Goal: Task Accomplishment & Management: Manage account settings

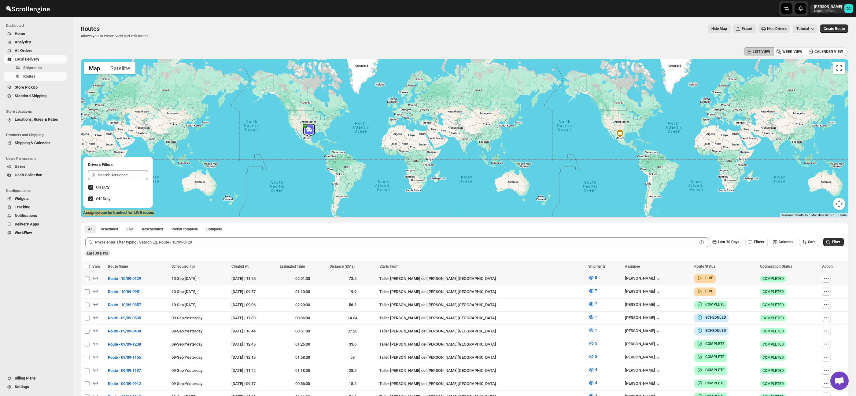
click at [828, 280] on button "button" at bounding box center [826, 278] width 9 height 9
click at [818, 320] on span "Edit" at bounding box center [823, 323] width 28 height 6
checkbox input "false"
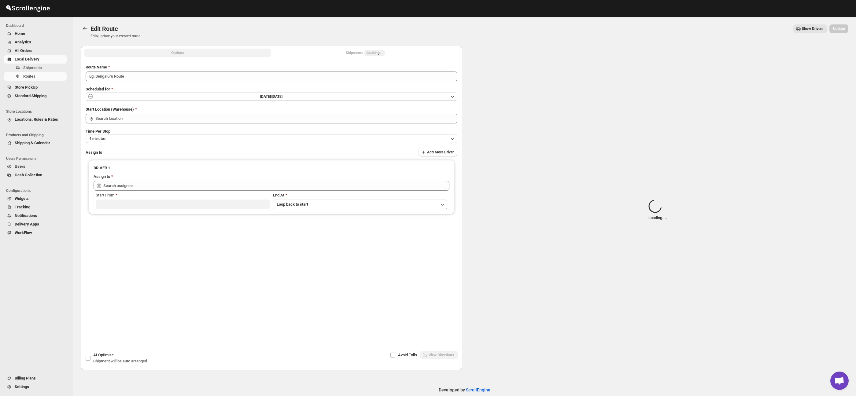
type input "Route - 10/09-0129"
type input "Taller [PERSON_NAME] del [PERSON_NAME][GEOGRAPHIC_DATA]"
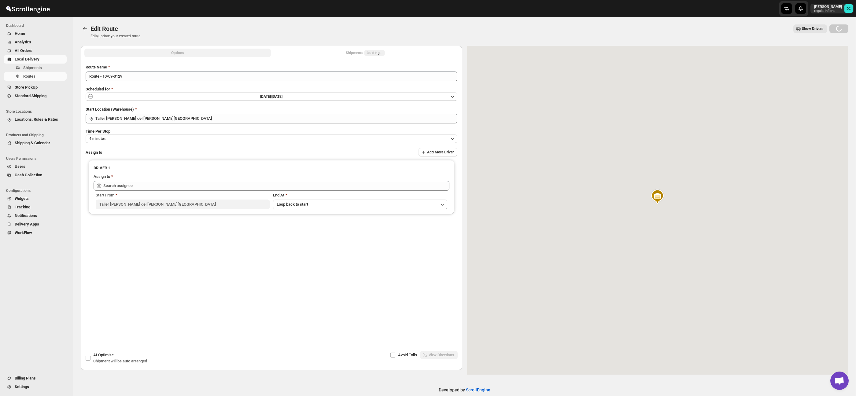
type input "[PERSON_NAME] ([EMAIL_ADDRESS][DOMAIN_NAME])"
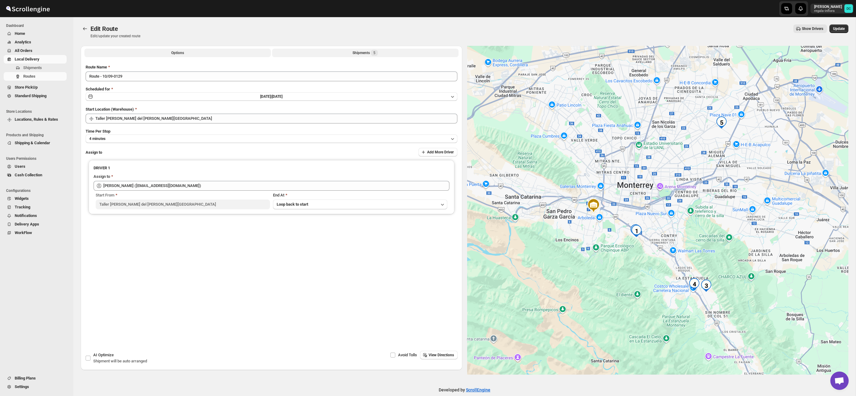
click at [374, 51] on span "5" at bounding box center [374, 52] width 2 height 5
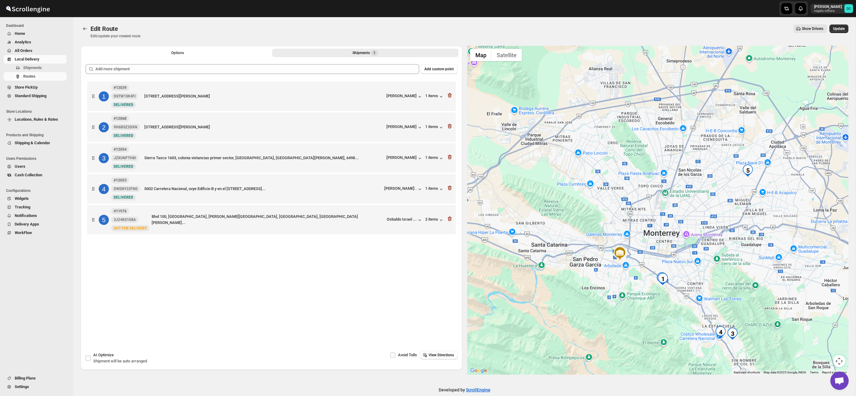
drag, startPoint x: 642, startPoint y: 145, endPoint x: 604, endPoint y: 196, distance: 63.2
click at [604, 196] on div at bounding box center [658, 210] width 382 height 329
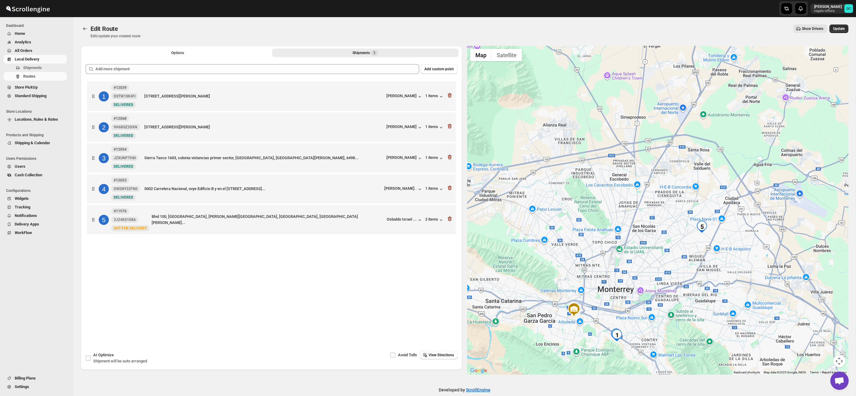
drag, startPoint x: 666, startPoint y: 178, endPoint x: 632, endPoint y: 214, distance: 49.6
click at [633, 214] on div at bounding box center [658, 210] width 382 height 329
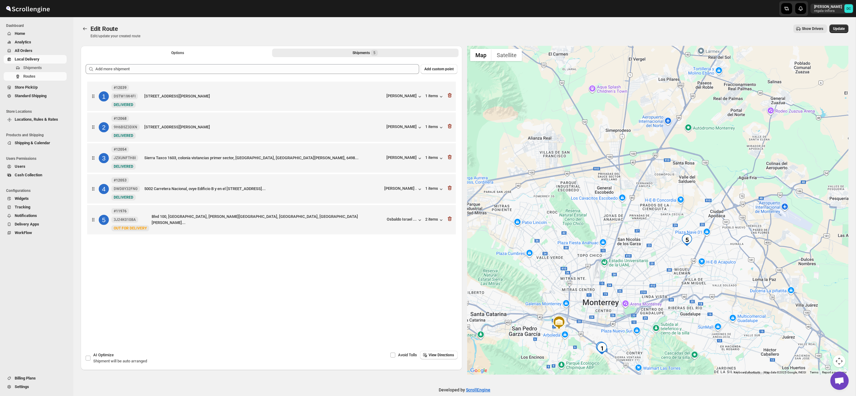
drag, startPoint x: 674, startPoint y: 174, endPoint x: 659, endPoint y: 184, distance: 18.1
click at [660, 184] on div at bounding box center [658, 210] width 382 height 329
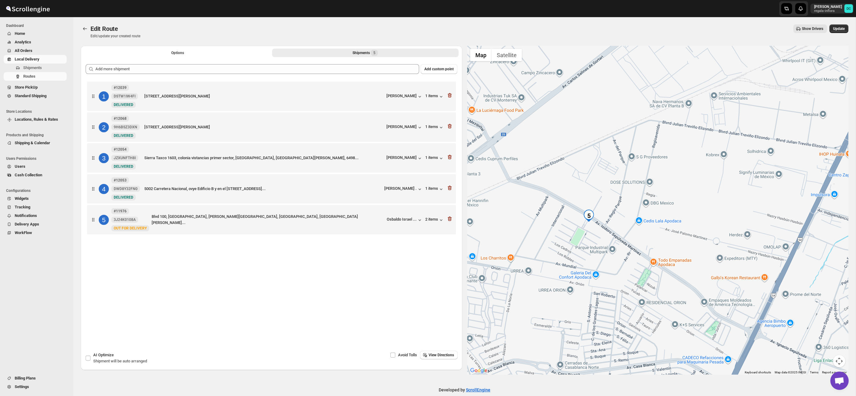
drag, startPoint x: 582, startPoint y: 228, endPoint x: 593, endPoint y: 233, distance: 11.6
click at [593, 233] on div at bounding box center [658, 210] width 382 height 329
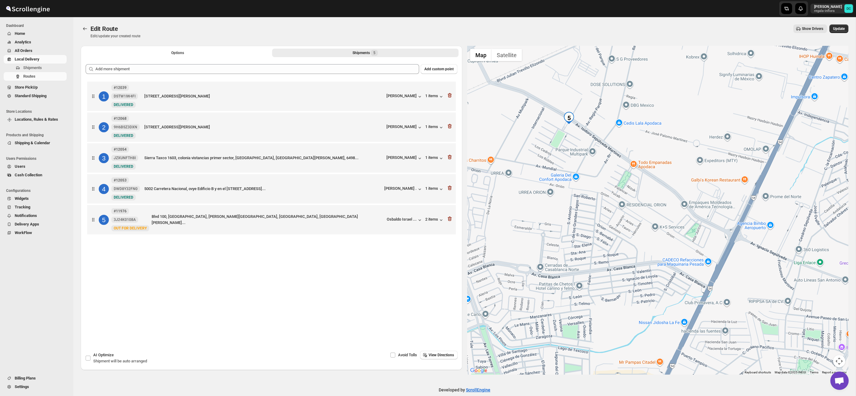
click at [90, 28] on div at bounding box center [86, 28] width 10 height 9
click at [86, 28] on icon "Routes" at bounding box center [85, 29] width 6 height 6
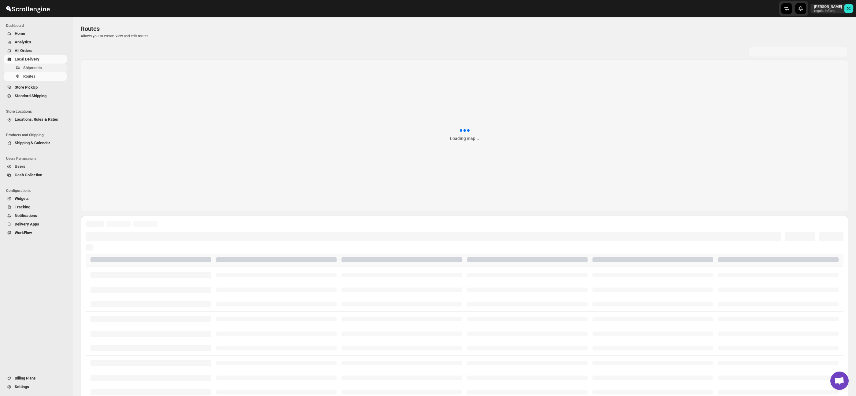
click at [50, 64] on button "Shipments" at bounding box center [35, 68] width 63 height 9
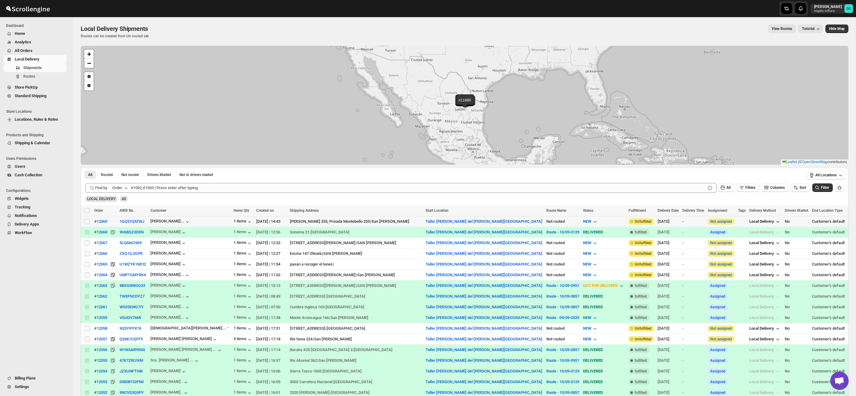
drag, startPoint x: 87, startPoint y: 221, endPoint x: 86, endPoint y: 239, distance: 17.8
click at [87, 221] on input "Select shipment" at bounding box center [87, 221] width 5 height 5
checkbox input "true"
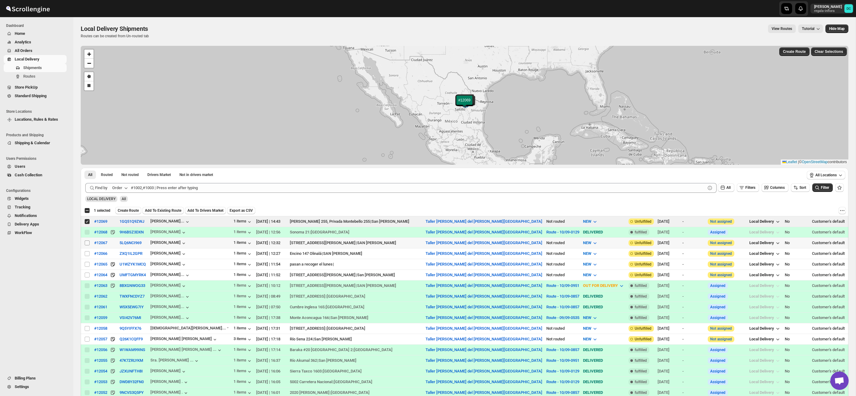
click at [89, 244] on input "Select shipment" at bounding box center [87, 243] width 5 height 5
checkbox input "true"
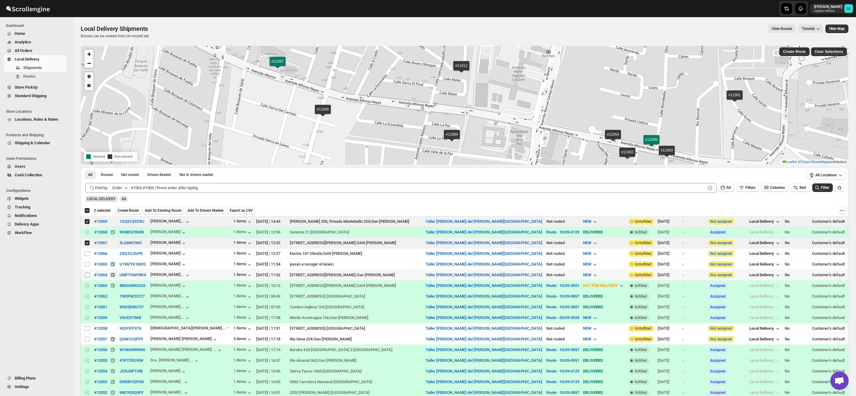
click at [89, 275] on input "Select shipment" at bounding box center [87, 275] width 5 height 5
checkbox input "true"
click at [138, 213] on span "Create Route" at bounding box center [128, 210] width 21 height 5
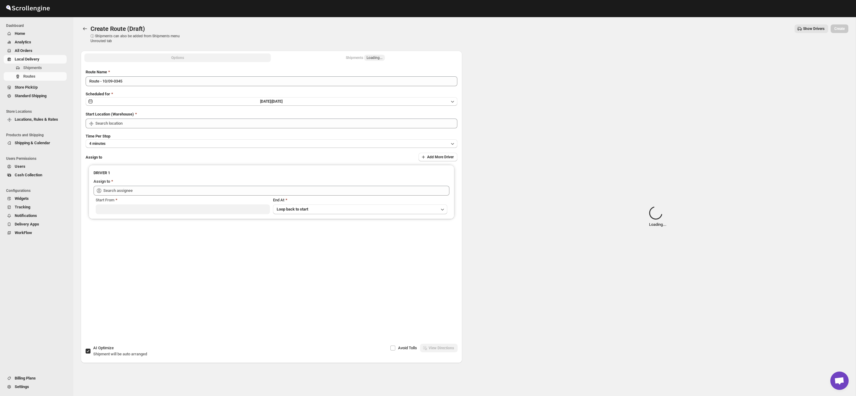
type input "Taller [PERSON_NAME] del [PERSON_NAME][GEOGRAPHIC_DATA]"
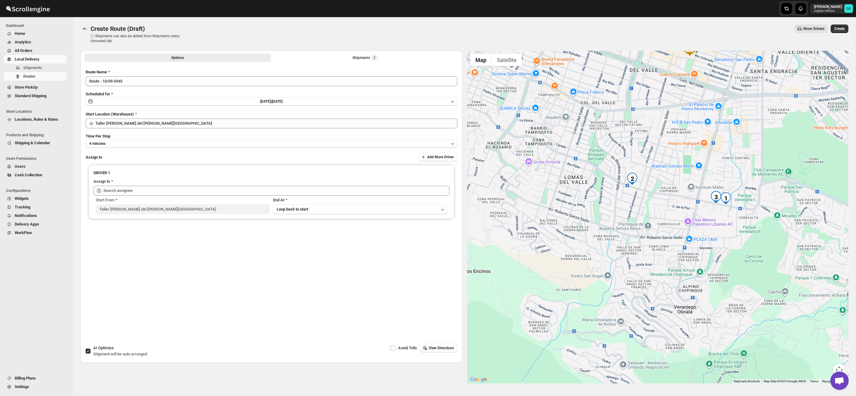
drag, startPoint x: 659, startPoint y: 145, endPoint x: 658, endPoint y: 199, distance: 54.2
click at [658, 199] on div at bounding box center [658, 217] width 382 height 333
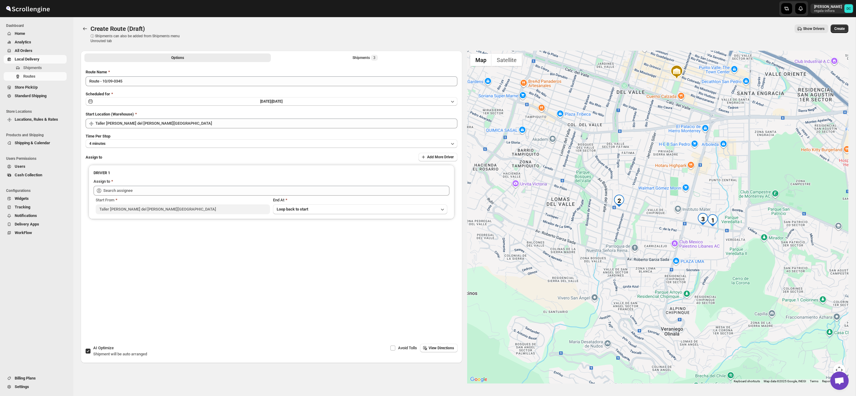
drag, startPoint x: 676, startPoint y: 180, endPoint x: 663, endPoint y: 195, distance: 20.8
click at [663, 195] on div at bounding box center [658, 217] width 382 height 333
click at [364, 57] on div "Shipments 3" at bounding box center [365, 58] width 25 height 6
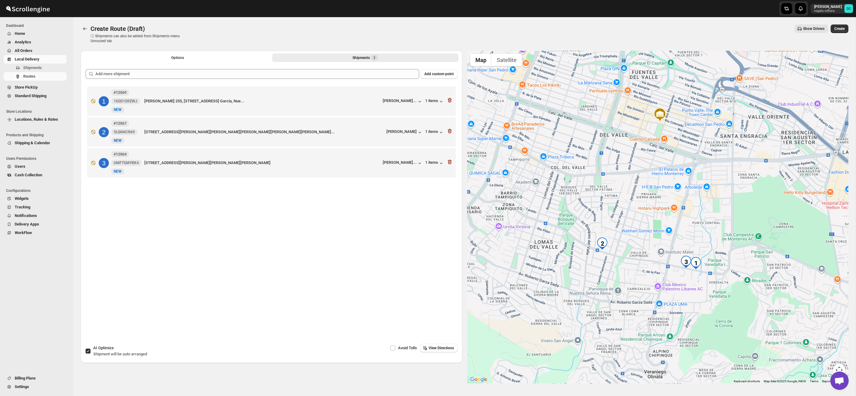
drag, startPoint x: 714, startPoint y: 231, endPoint x: 717, endPoint y: 166, distance: 65.2
click at [717, 166] on div at bounding box center [658, 217] width 382 height 333
click at [88, 353] on input "AI Optimize Shipment will be auto arranged" at bounding box center [88, 351] width 5 height 5
checkbox input "false"
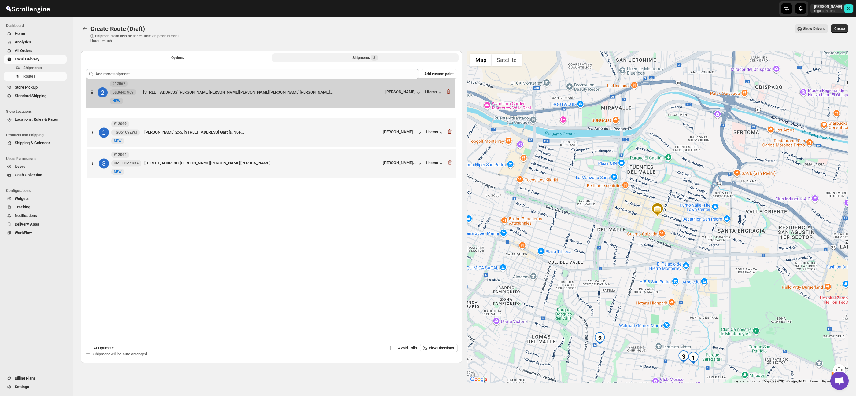
drag, startPoint x: 97, startPoint y: 138, endPoint x: 95, endPoint y: 96, distance: 41.6
click at [95, 96] on div "1 #12069 1GQ51Q9ZWJ New NEW [PERSON_NAME] 255, [STREET_ADDRESS][PERSON_NAME]...…" at bounding box center [272, 133] width 372 height 96
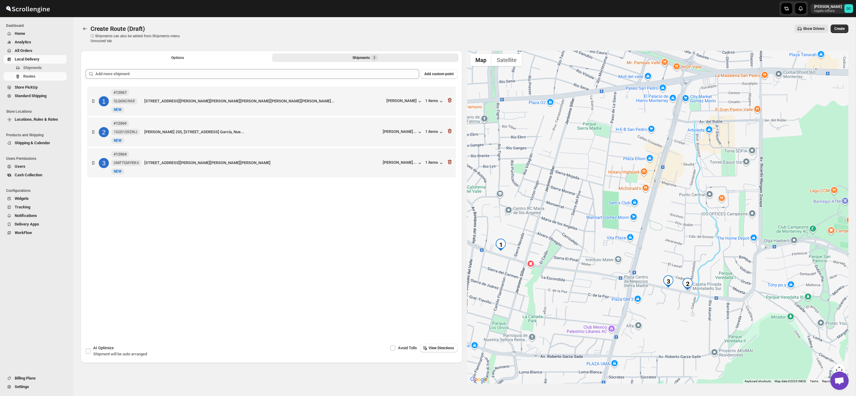
drag, startPoint x: 679, startPoint y: 286, endPoint x: 599, endPoint y: 189, distance: 125.7
click at [599, 189] on div at bounding box center [658, 217] width 382 height 333
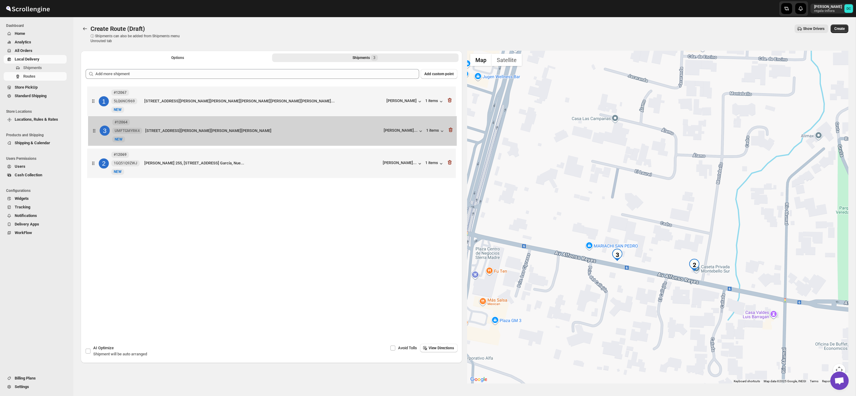
drag, startPoint x: 94, startPoint y: 166, endPoint x: 94, endPoint y: 129, distance: 37.3
click at [94, 129] on div "1 #12067 5LQ6NCI969 New NEW [STREET_ADDRESS][PERSON_NAME][PERSON_NAME][PERSON_N…" at bounding box center [272, 133] width 372 height 96
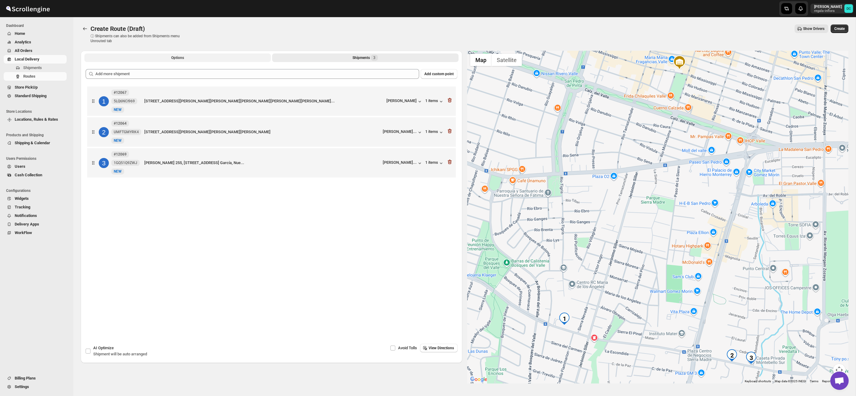
click at [138, 57] on button "Options" at bounding box center [177, 58] width 187 height 9
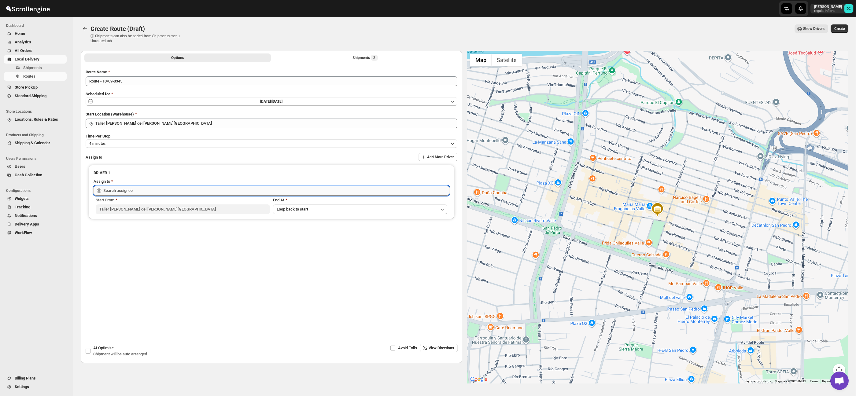
click at [177, 193] on input "text" at bounding box center [276, 191] width 346 height 10
click at [188, 203] on div "[PERSON_NAME] ([EMAIL_ADDRESS][DOMAIN_NAME])" at bounding box center [272, 204] width 344 height 6
type input "[PERSON_NAME] ([EMAIL_ADDRESS][DOMAIN_NAME])"
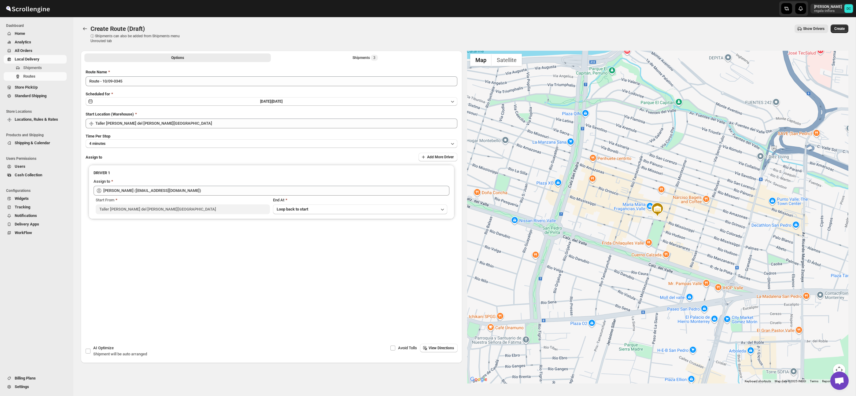
drag, startPoint x: 843, startPoint y: 28, endPoint x: 817, endPoint y: 2, distance: 37.8
click at [843, 28] on span "Create" at bounding box center [840, 28] width 10 height 5
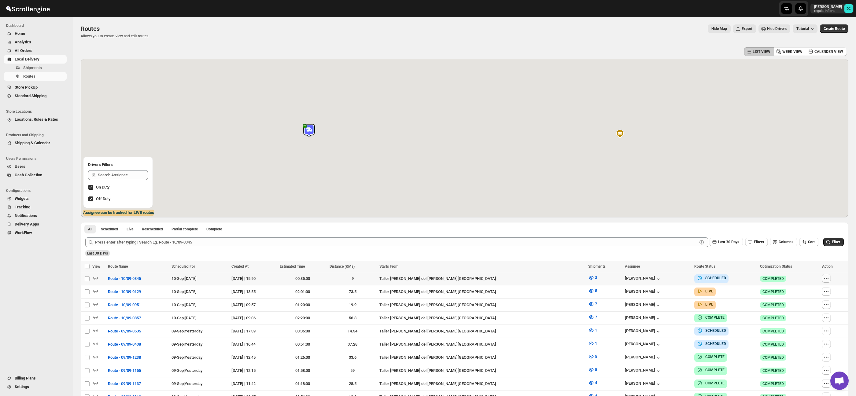
click at [825, 279] on icon "button" at bounding box center [827, 279] width 6 height 6
click at [812, 324] on span "Edit" at bounding box center [811, 323] width 28 height 6
checkbox input "false"
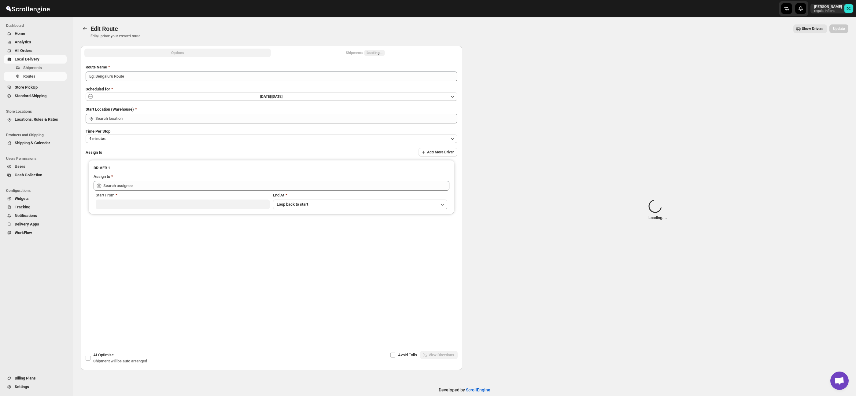
type input "Route - 10/09-0345"
type input "Taller [PERSON_NAME] del [PERSON_NAME][GEOGRAPHIC_DATA]"
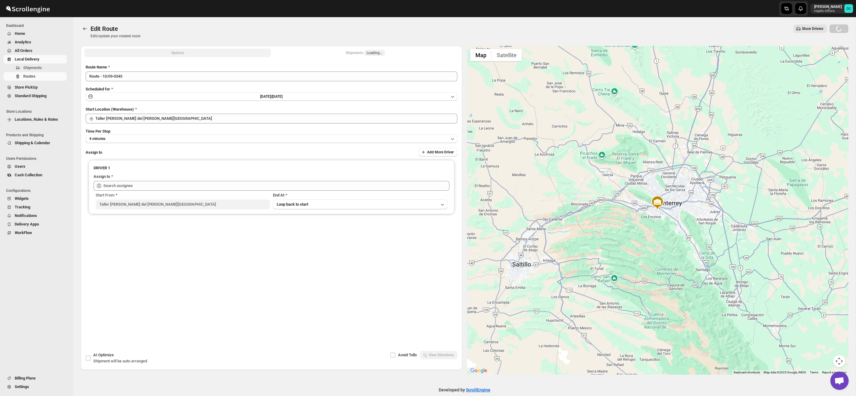
type input "[PERSON_NAME] ([EMAIL_ADDRESS][DOMAIN_NAME])"
click at [356, 53] on div "Shipments Loading..." at bounding box center [365, 53] width 39 height 6
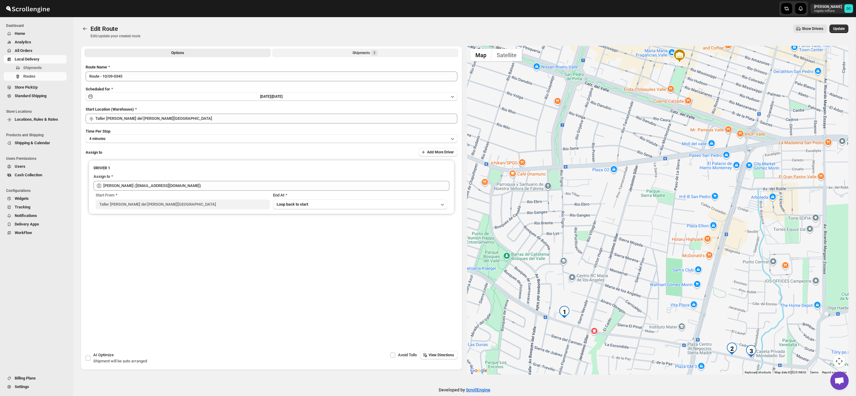
click at [370, 53] on div "Shipments 3" at bounding box center [365, 53] width 25 height 6
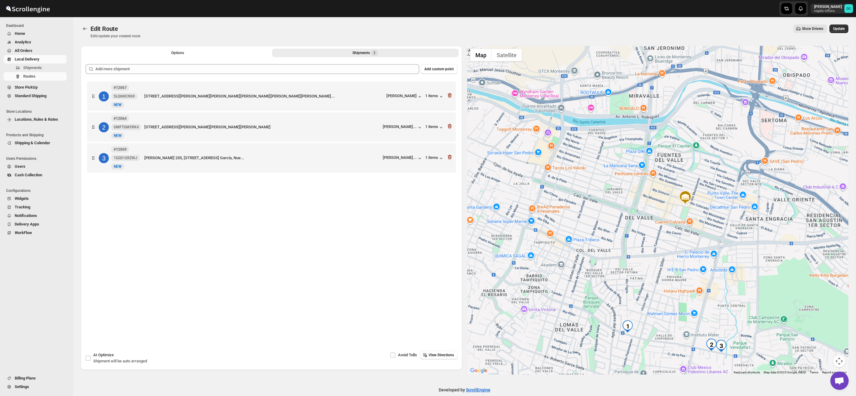
drag, startPoint x: 744, startPoint y: 257, endPoint x: 669, endPoint y: 178, distance: 108.6
click at [670, 178] on div at bounding box center [658, 210] width 382 height 329
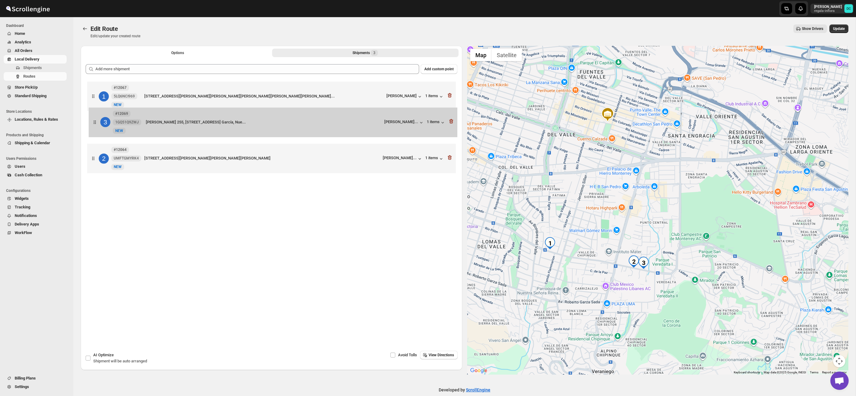
drag, startPoint x: 89, startPoint y: 160, endPoint x: 91, endPoint y: 121, distance: 39.2
click at [90, 121] on div "1 #12067 5LQ6NCI969 New NEW [STREET_ADDRESS][PERSON_NAME][PERSON_NAME][PERSON_N…" at bounding box center [272, 128] width 372 height 96
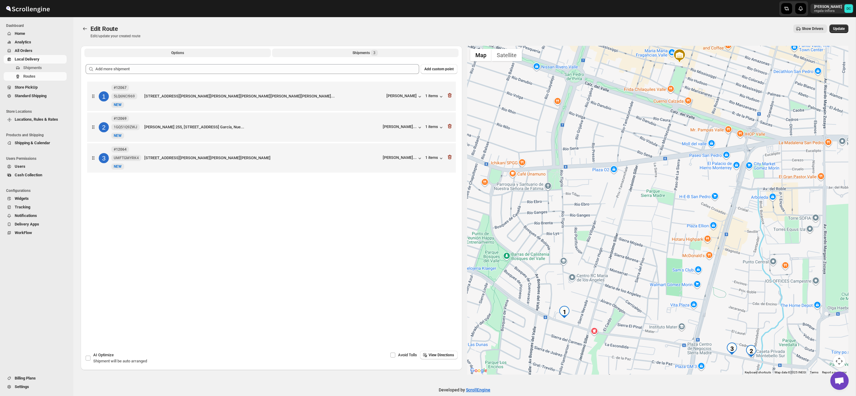
click at [183, 53] on span "Options" at bounding box center [177, 52] width 13 height 5
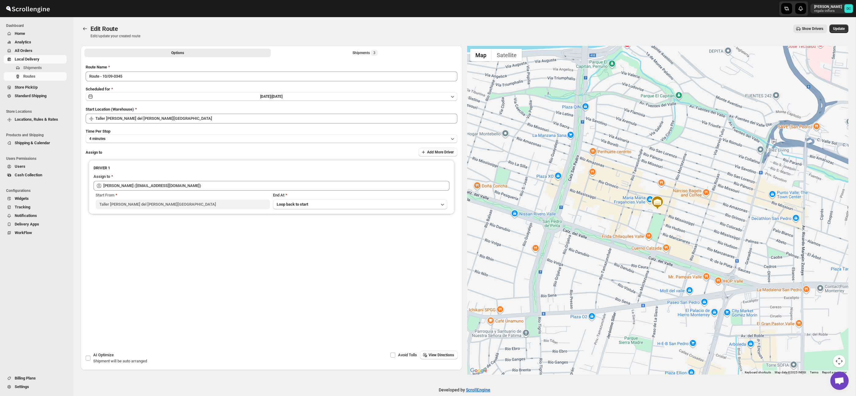
click at [842, 28] on span "Update" at bounding box center [839, 28] width 12 height 5
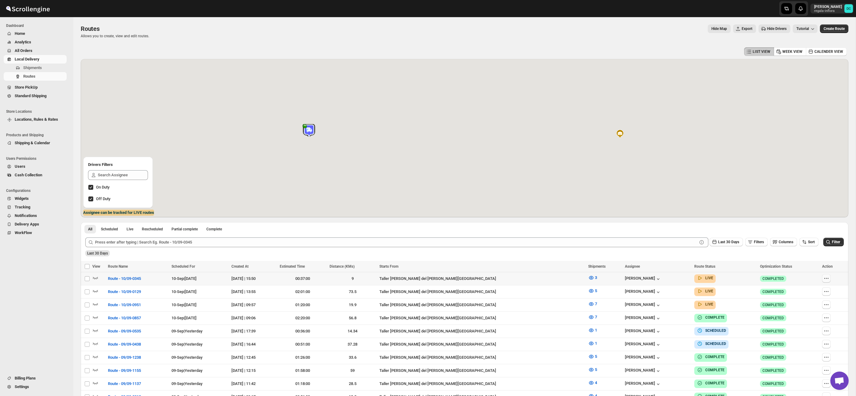
click at [825, 279] on icon "button" at bounding box center [827, 279] width 6 height 6
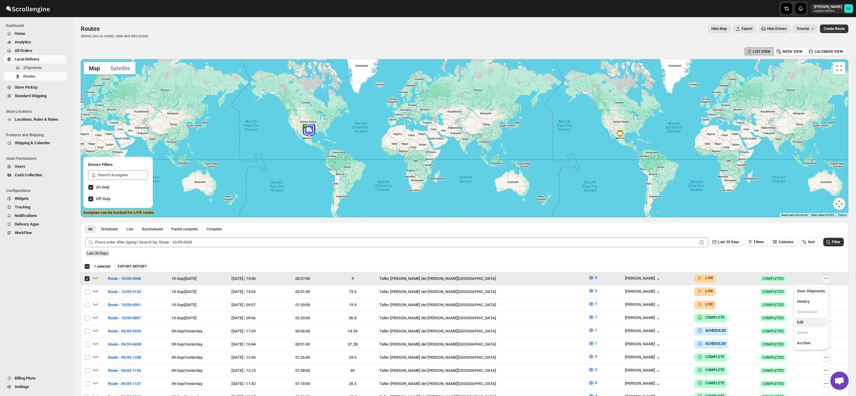
click at [804, 325] on span "Edit" at bounding box center [811, 323] width 28 height 6
checkbox input "false"
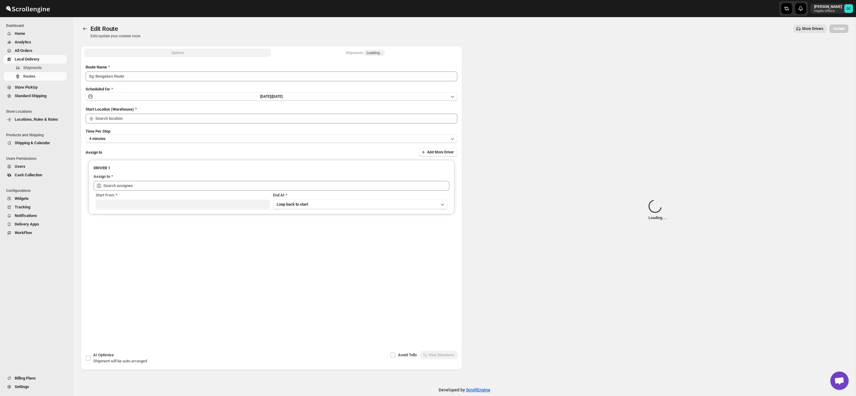
type input "Route - 10/09-0345"
type input "Taller [PERSON_NAME] del [PERSON_NAME][GEOGRAPHIC_DATA]"
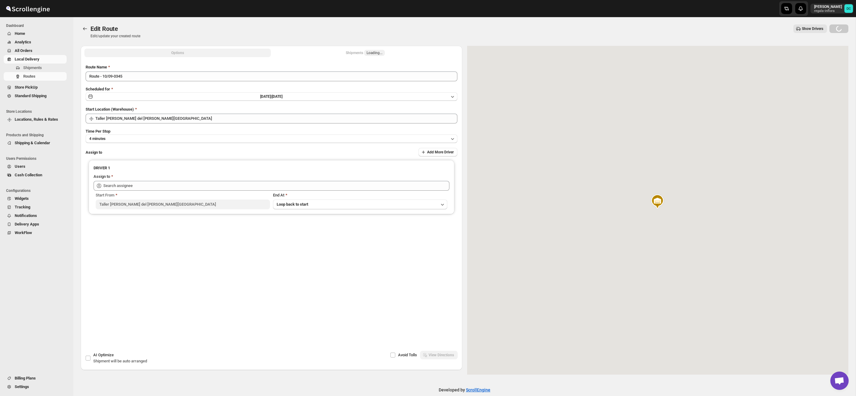
type input "[PERSON_NAME] ([EMAIL_ADDRESS][DOMAIN_NAME])"
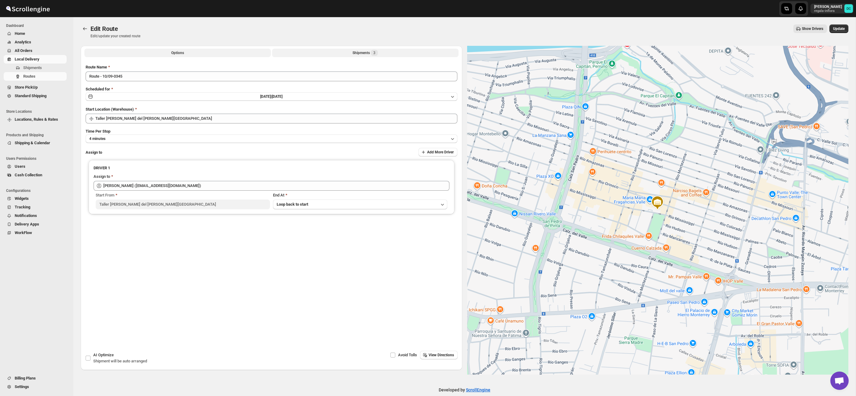
click at [356, 53] on div "Shipments 3" at bounding box center [365, 53] width 25 height 6
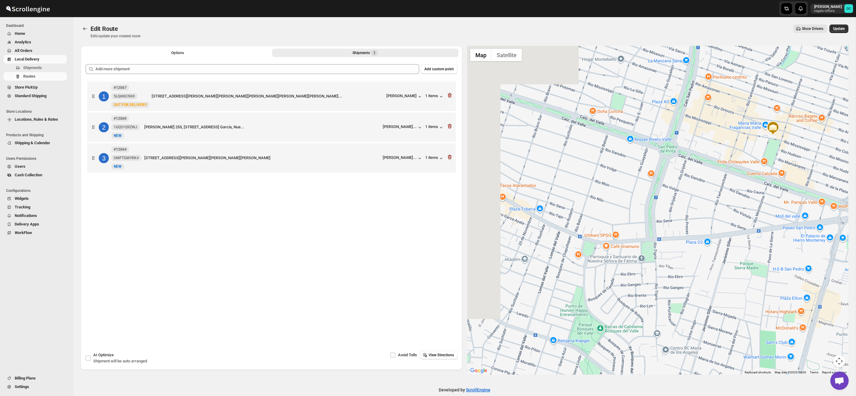
drag, startPoint x: 628, startPoint y: 271, endPoint x: 724, endPoint y: 217, distance: 110.0
click at [745, 198] on div at bounding box center [658, 210] width 382 height 329
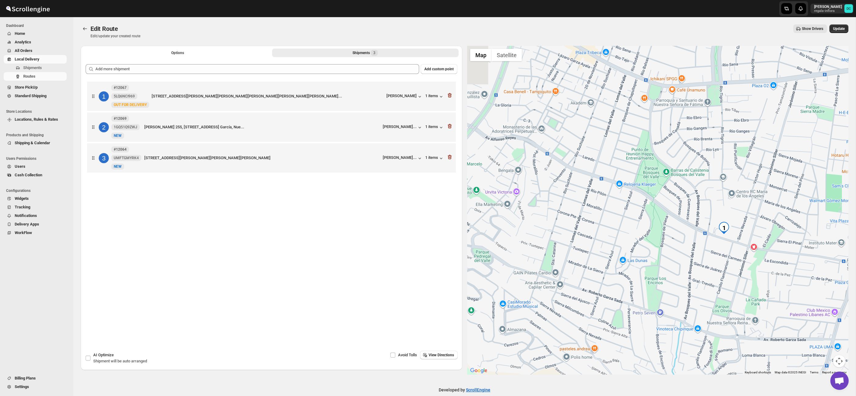
drag, startPoint x: 696, startPoint y: 236, endPoint x: 705, endPoint y: 157, distance: 80.3
click at [698, 144] on div at bounding box center [658, 210] width 382 height 329
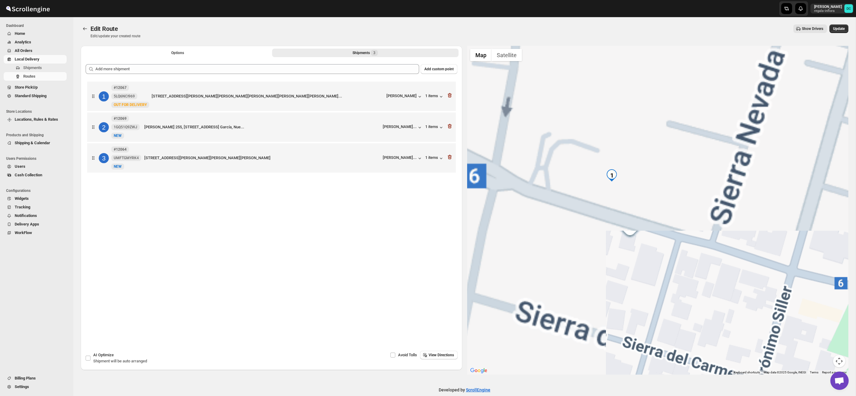
drag, startPoint x: 671, startPoint y: 240, endPoint x: 670, endPoint y: 185, distance: 55.1
click at [670, 186] on div at bounding box center [658, 210] width 382 height 329
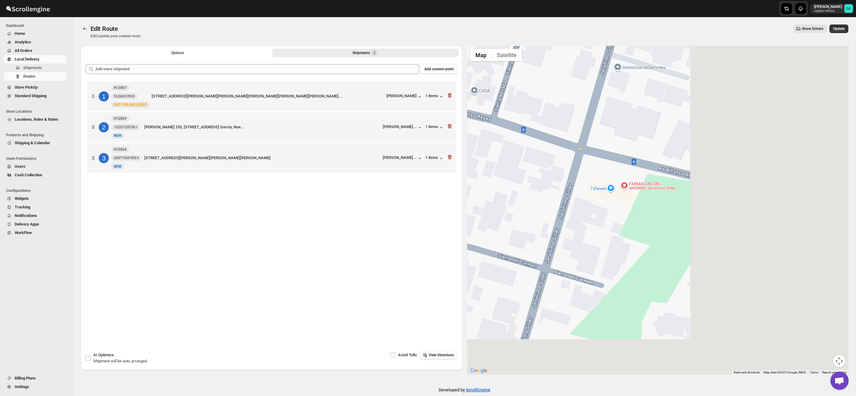
drag, startPoint x: 737, startPoint y: 270, endPoint x: 555, endPoint y: 181, distance: 202.3
click at [511, 167] on div at bounding box center [658, 210] width 382 height 329
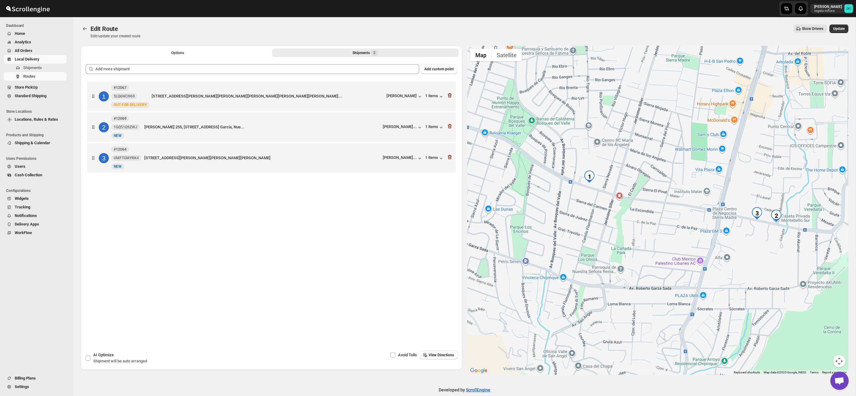
drag, startPoint x: 775, startPoint y: 220, endPoint x: 650, endPoint y: 196, distance: 127.6
click at [645, 196] on div at bounding box center [658, 210] width 382 height 329
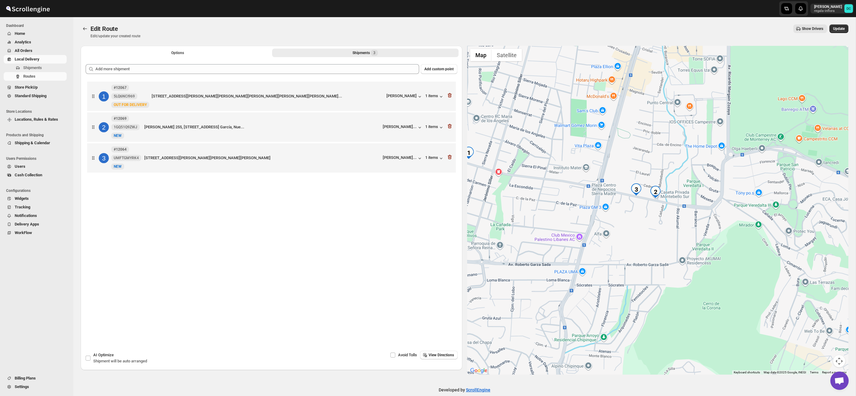
drag, startPoint x: 697, startPoint y: 194, endPoint x: 595, endPoint y: 174, distance: 104.7
click at [588, 172] on div at bounding box center [658, 210] width 382 height 329
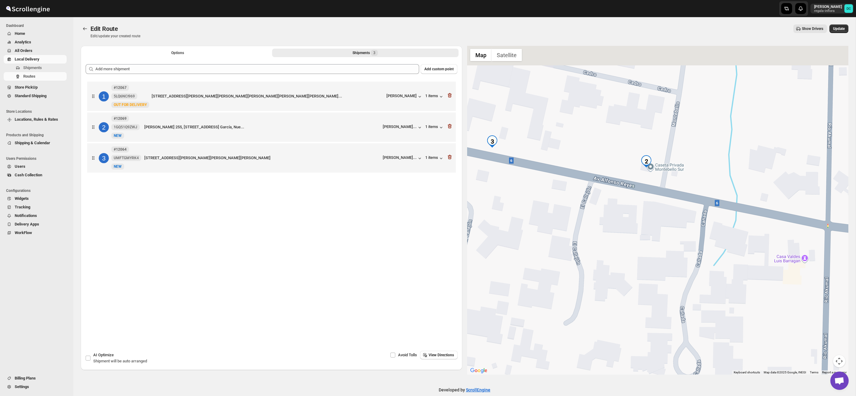
drag, startPoint x: 658, startPoint y: 140, endPoint x: 633, endPoint y: 244, distance: 106.9
click at [633, 244] on div at bounding box center [658, 210] width 382 height 329
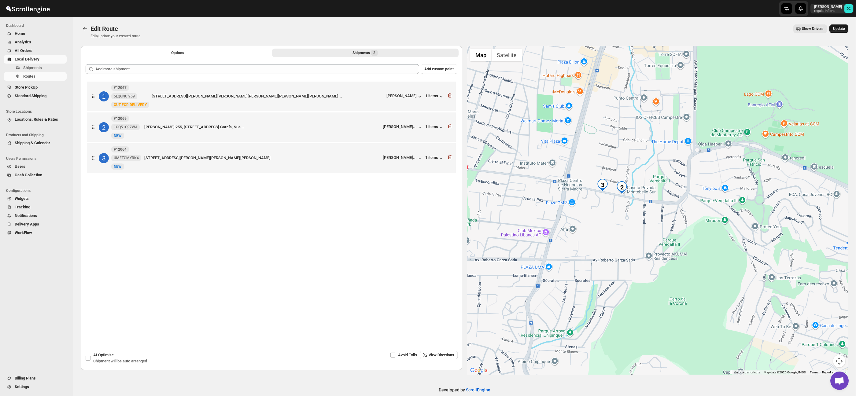
click at [842, 29] on span "Update" at bounding box center [839, 28] width 12 height 5
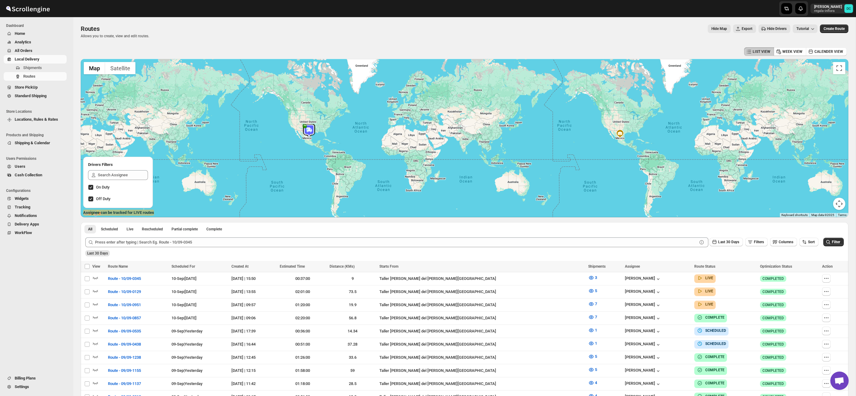
click at [36, 50] on span "All Orders" at bounding box center [40, 51] width 51 height 6
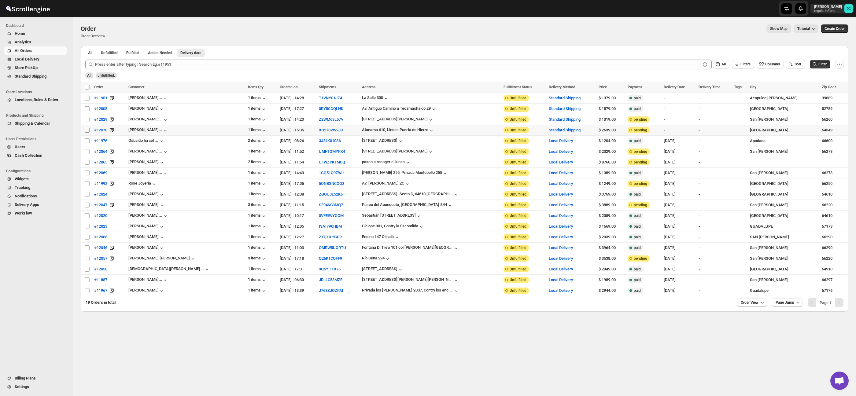
click at [88, 131] on input "Select order" at bounding box center [87, 130] width 5 height 5
checkbox input "true"
drag, startPoint x: 89, startPoint y: 120, endPoint x: 86, endPoint y: 110, distance: 10.0
click at [88, 119] on input "Select order" at bounding box center [87, 119] width 5 height 5
checkbox input "true"
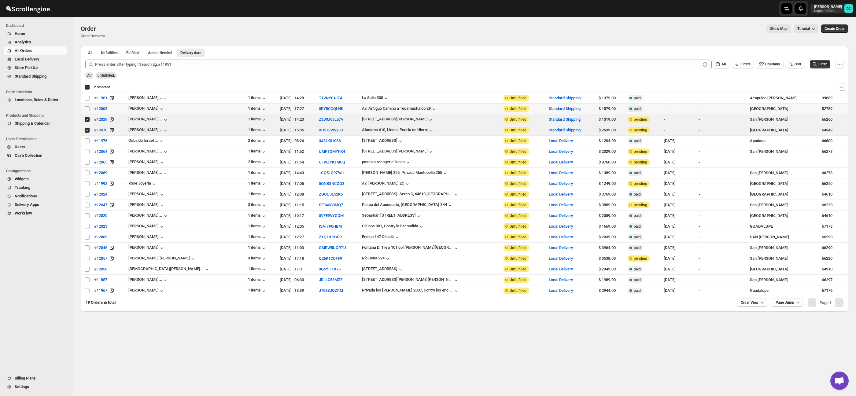
drag, startPoint x: 86, startPoint y: 109, endPoint x: 86, endPoint y: 104, distance: 5.5
click at [86, 109] on input "Select order" at bounding box center [87, 108] width 5 height 5
checkbox input "true"
click at [86, 100] on input "Select order" at bounding box center [87, 98] width 5 height 5
checkbox input "true"
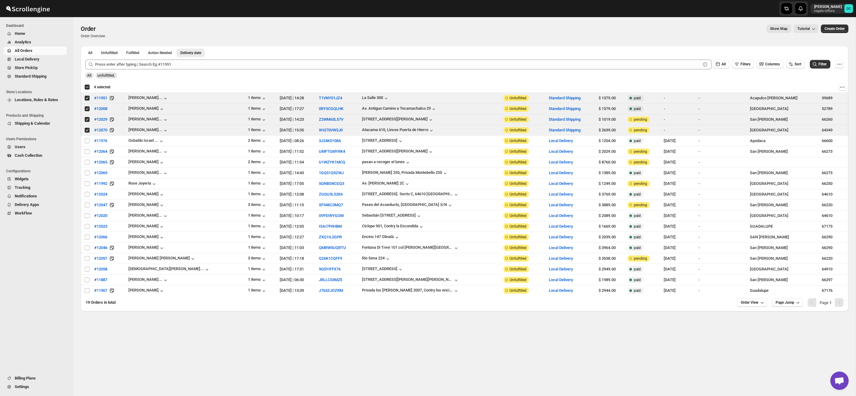
click at [87, 87] on div "Select all 19 orders 4 selected" at bounding box center [97, 87] width 26 height 6
checkbox input "true"
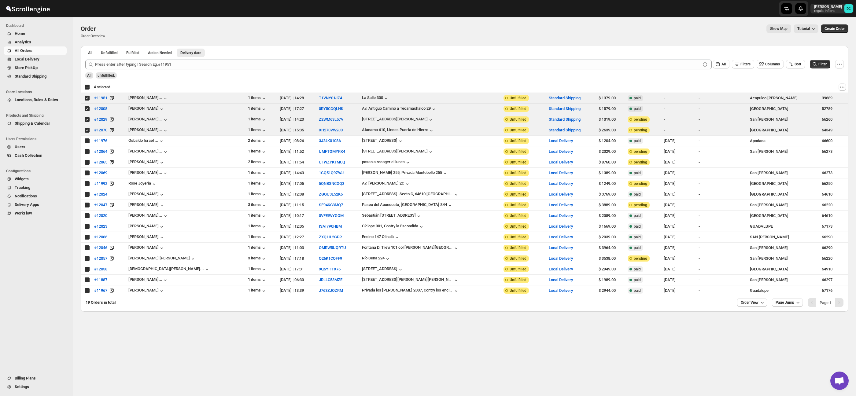
checkbox input "true"
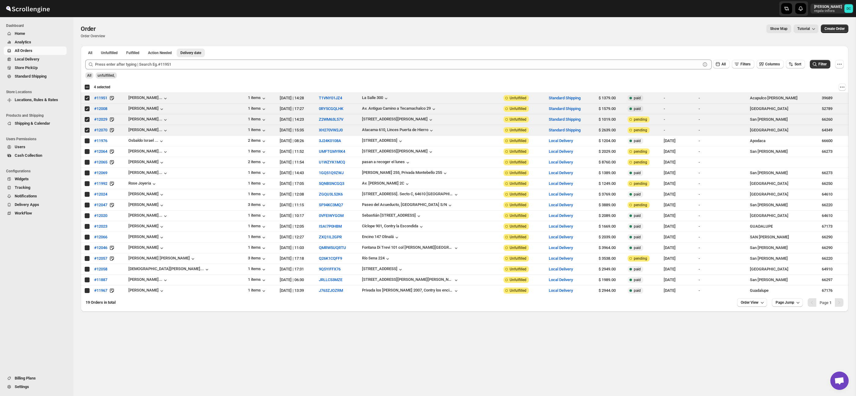
checkbox input "true"
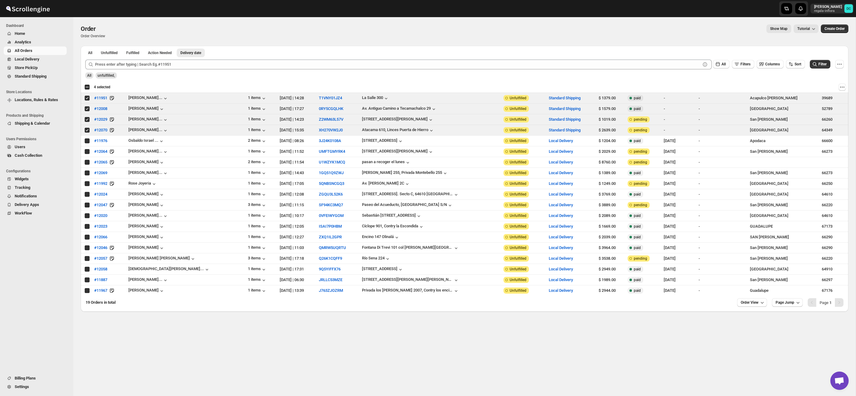
checkbox input "true"
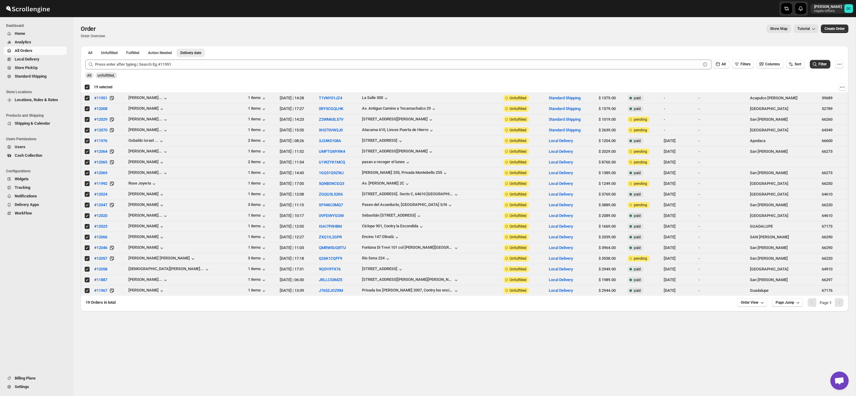
click at [87, 87] on div "Deselect all 19 orders 19 selected" at bounding box center [98, 87] width 28 height 6
checkbox input "false"
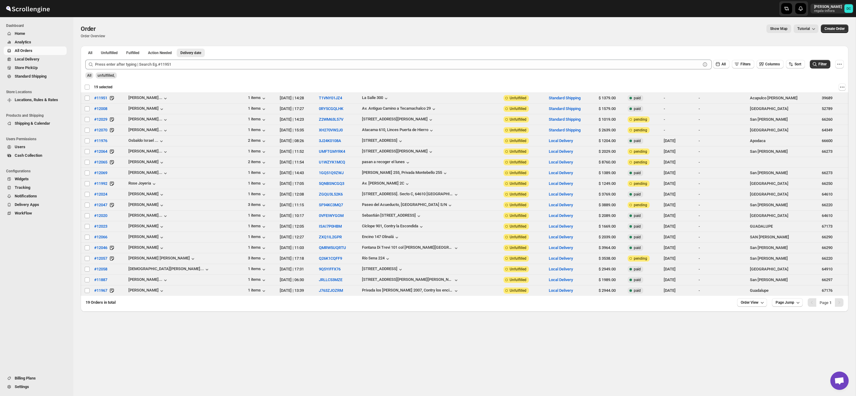
checkbox input "false"
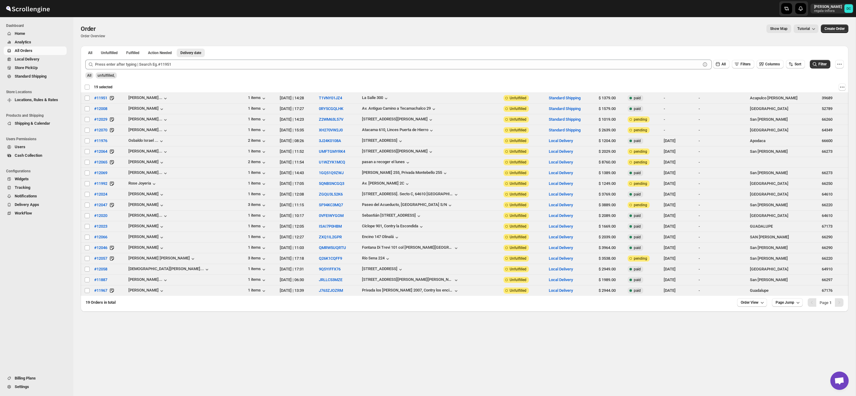
checkbox input "false"
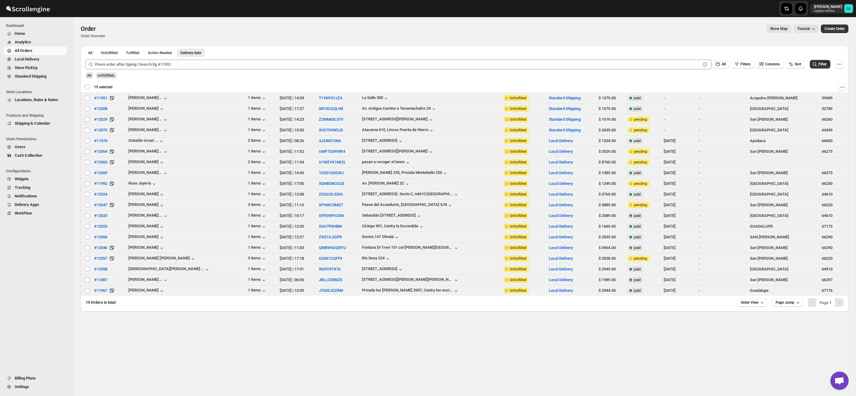
checkbox input "false"
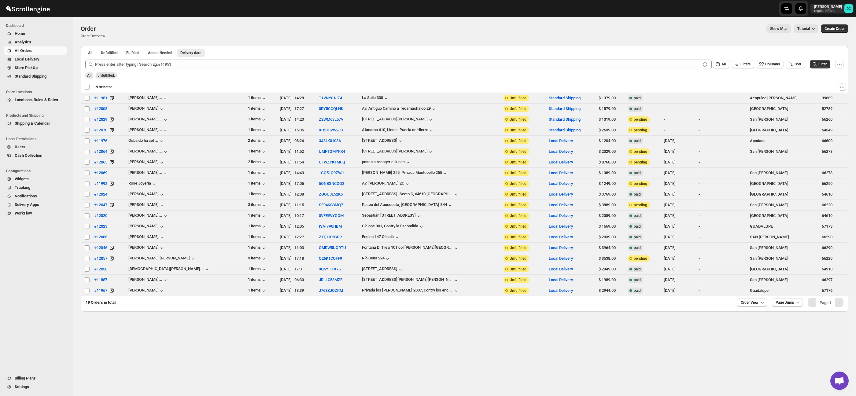
checkbox input "false"
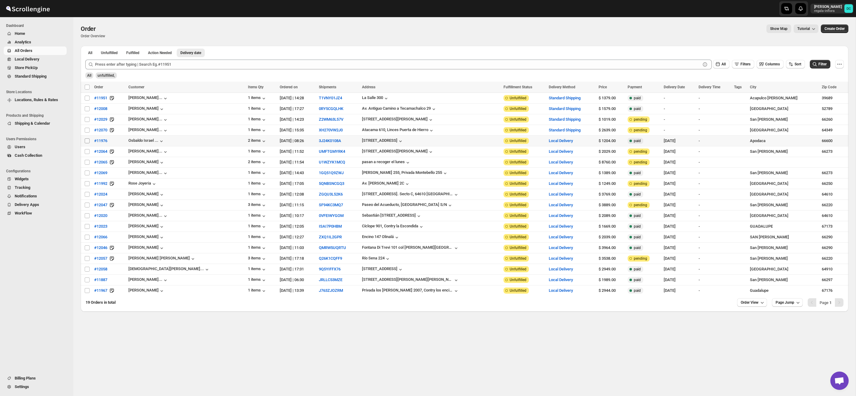
click at [88, 142] on input "Select order" at bounding box center [87, 141] width 5 height 5
checkbox input "true"
click at [87, 153] on input "Select order" at bounding box center [87, 151] width 5 height 5
checkbox input "true"
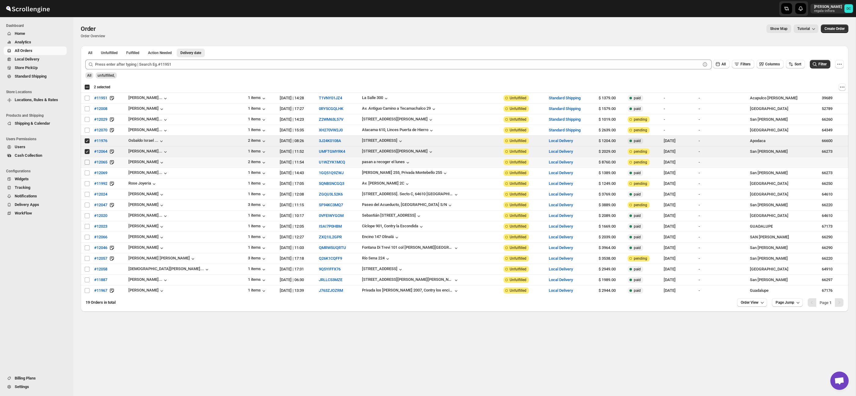
click at [87, 164] on input "Select order" at bounding box center [87, 162] width 5 height 5
checkbox input "true"
click at [87, 174] on input "Select order" at bounding box center [87, 173] width 5 height 5
checkbox input "true"
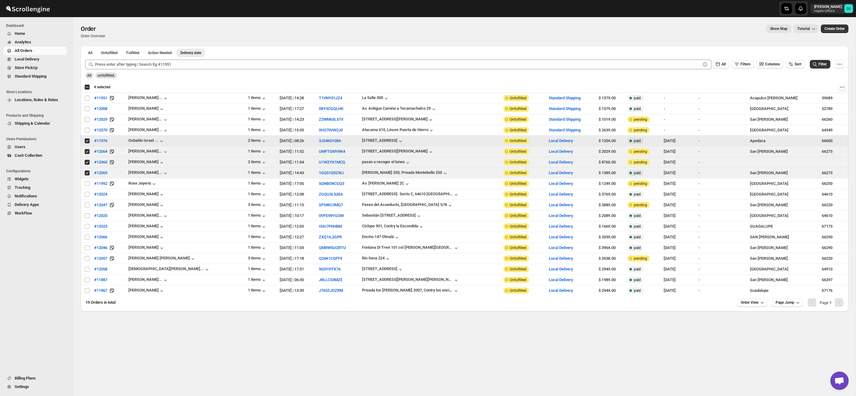
drag, startPoint x: 87, startPoint y: 141, endPoint x: 88, endPoint y: 150, distance: 9.3
click at [87, 141] on input "Select order" at bounding box center [87, 141] width 5 height 5
checkbox input "false"
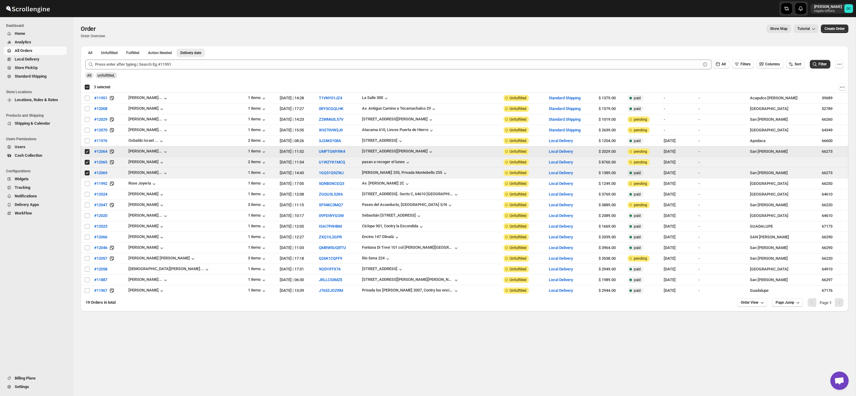
click at [88, 153] on input "Select order" at bounding box center [87, 151] width 5 height 5
checkbox input "false"
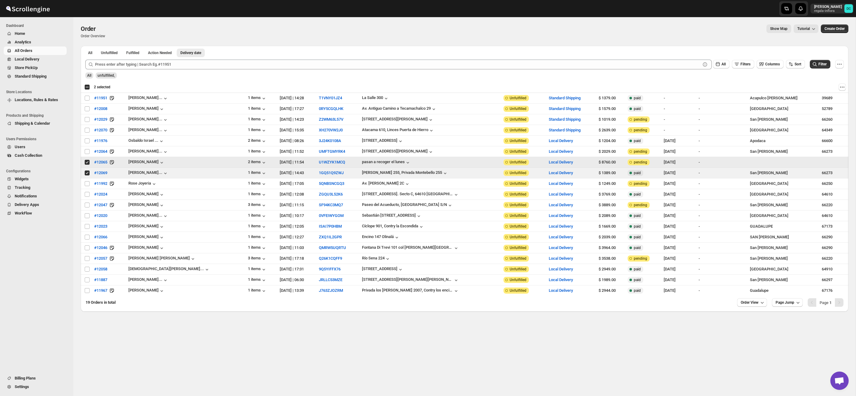
click at [87, 162] on input "Select order" at bounding box center [87, 162] width 5 height 5
checkbox input "false"
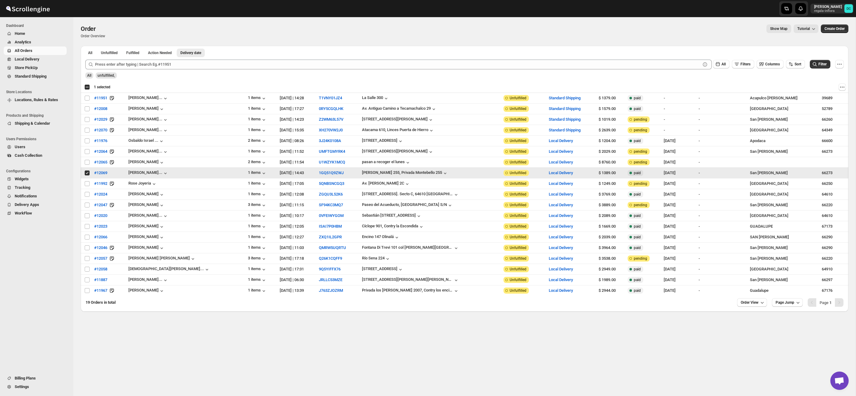
click at [88, 174] on input "Select order" at bounding box center [87, 173] width 5 height 5
checkbox input "false"
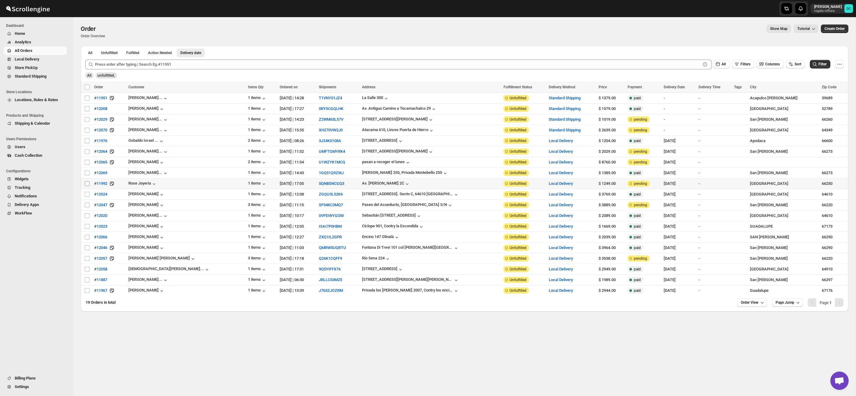
click at [88, 185] on input "Select order" at bounding box center [87, 183] width 5 height 5
checkbox input "true"
click at [87, 196] on input "Select order" at bounding box center [87, 194] width 5 height 5
checkbox input "true"
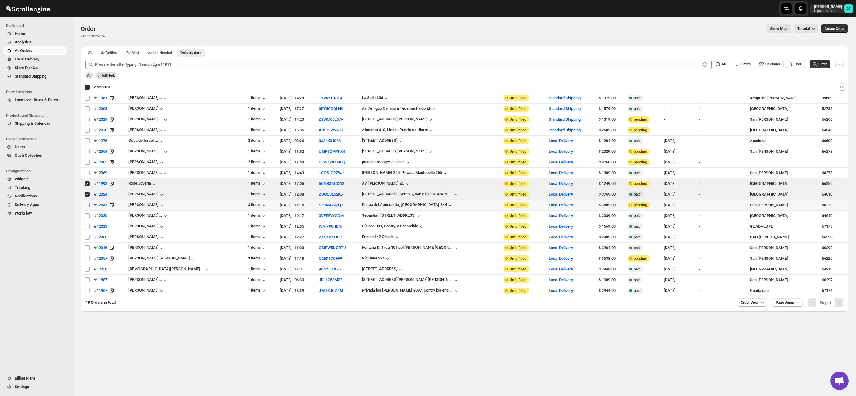
click at [87, 206] on input "Select order" at bounding box center [87, 205] width 5 height 5
checkbox input "true"
click at [88, 183] on input "Select order" at bounding box center [87, 183] width 5 height 5
checkbox input "false"
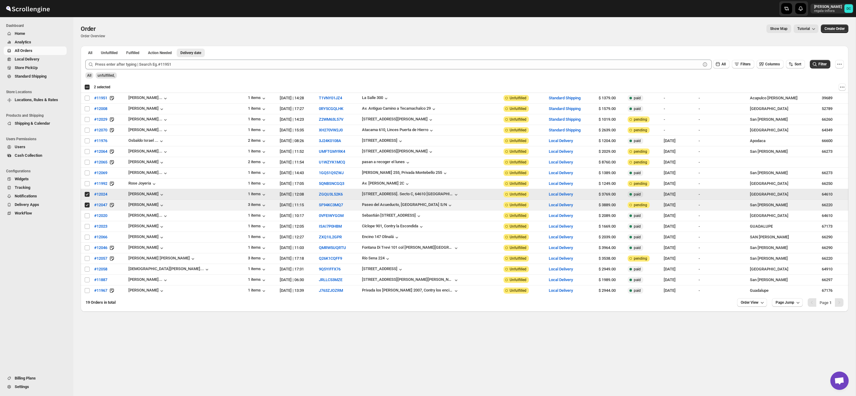
click at [88, 192] on span at bounding box center [87, 195] width 6 height 6
click at [88, 192] on input "Select order" at bounding box center [87, 194] width 5 height 5
click at [86, 196] on input "Select order" at bounding box center [87, 194] width 5 height 5
checkbox input "false"
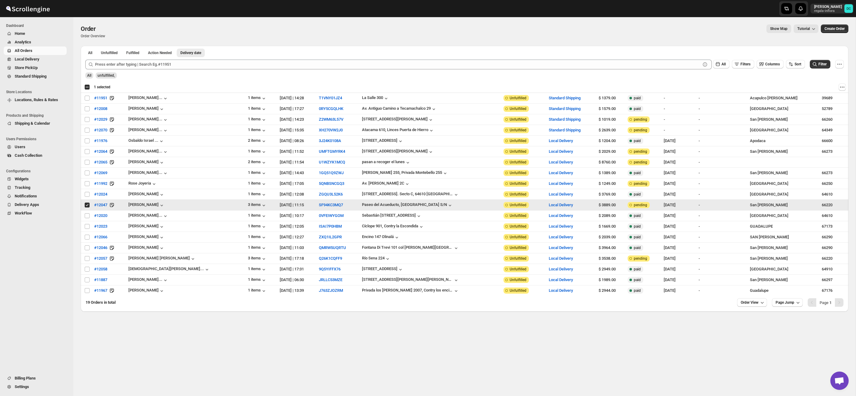
click at [87, 207] on input "Select order" at bounding box center [87, 205] width 5 height 5
checkbox input "false"
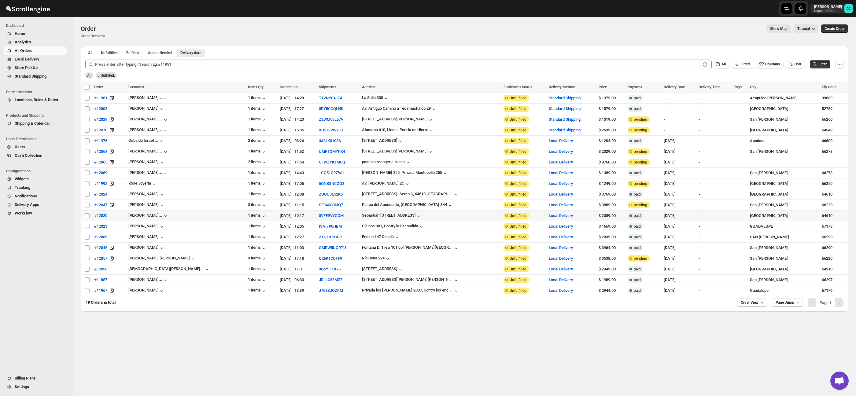
drag, startPoint x: 87, startPoint y: 217, endPoint x: 87, endPoint y: 223, distance: 5.9
click at [87, 217] on input "Select order" at bounding box center [87, 215] width 5 height 5
checkbox input "true"
click at [88, 227] on input "Select order" at bounding box center [87, 226] width 5 height 5
checkbox input "true"
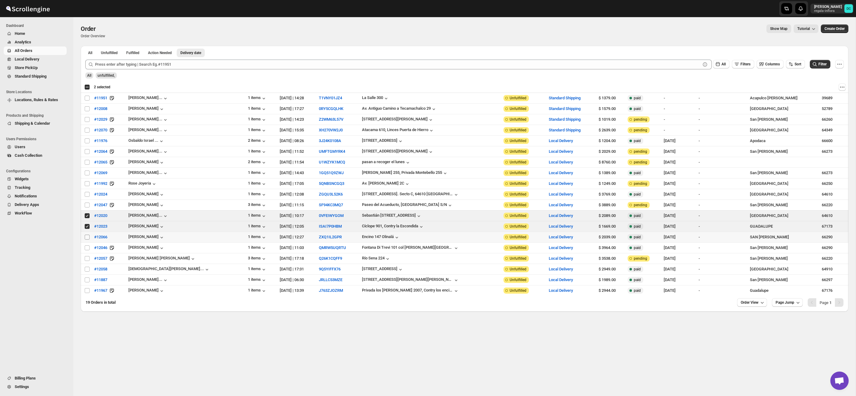
click at [87, 239] on input "Select order" at bounding box center [87, 237] width 5 height 5
checkbox input "true"
drag, startPoint x: 87, startPoint y: 218, endPoint x: 87, endPoint y: 224, distance: 5.8
click at [87, 218] on input "Select order" at bounding box center [87, 215] width 5 height 5
checkbox input "false"
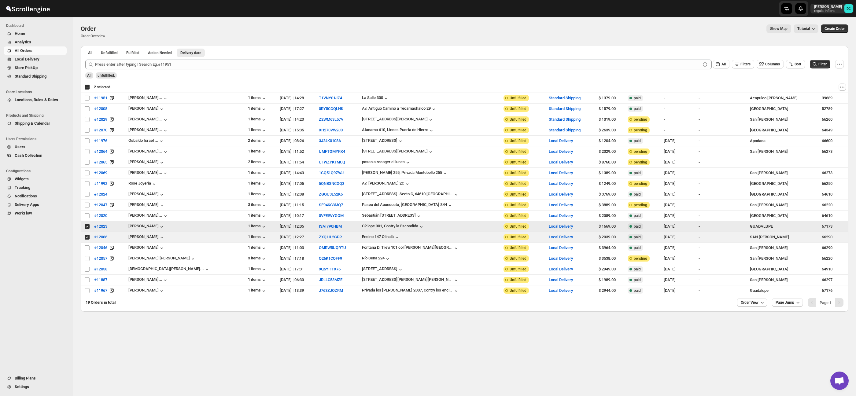
click at [87, 228] on input "Select order" at bounding box center [87, 226] width 5 height 5
checkbox input "false"
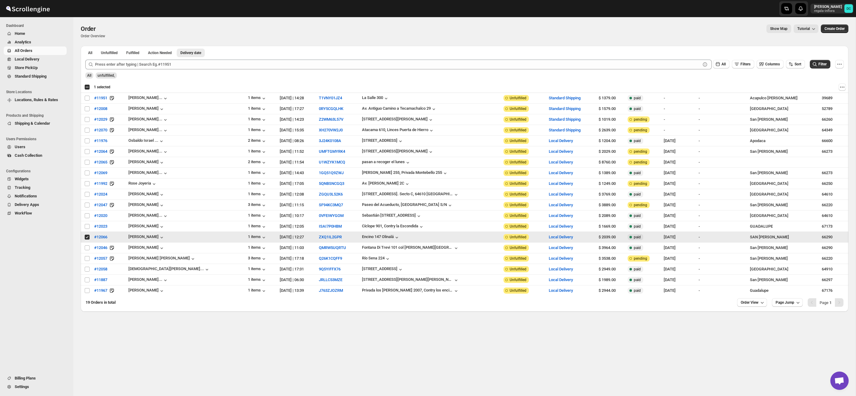
click at [88, 239] on input "Select order" at bounding box center [87, 237] width 5 height 5
checkbox input "false"
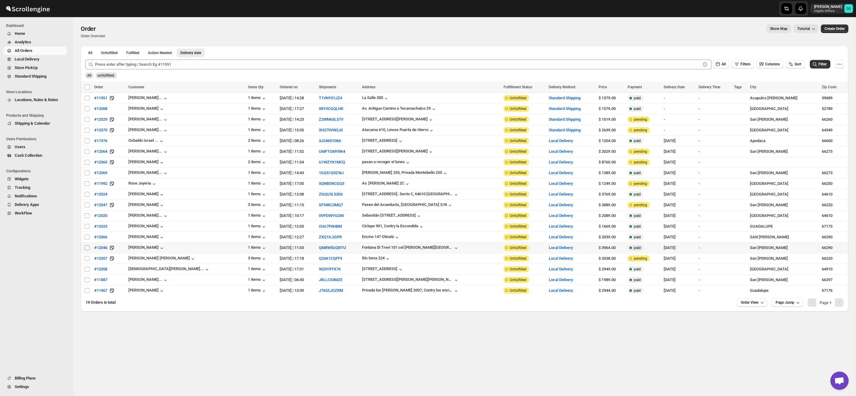
click at [88, 249] on input "Select order" at bounding box center [87, 248] width 5 height 5
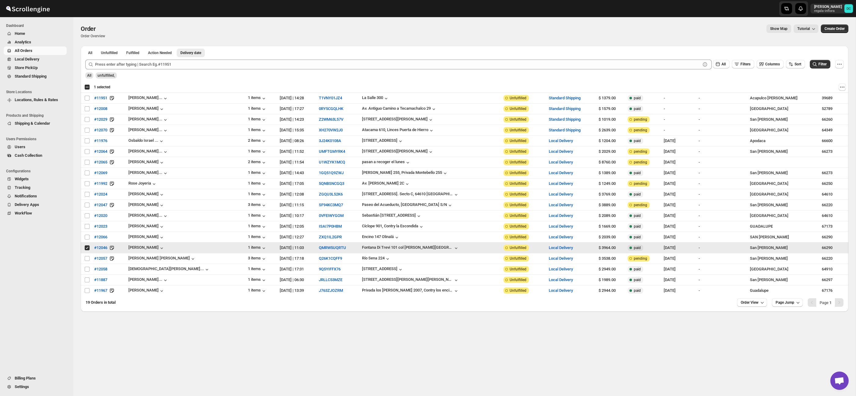
click at [85, 249] on input "Select order" at bounding box center [87, 248] width 5 height 5
checkbox input "false"
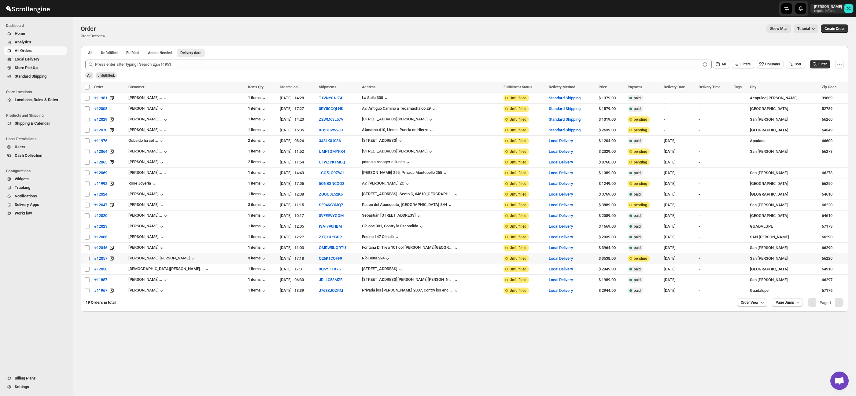
click at [87, 260] on input "Select order" at bounding box center [87, 258] width 5 height 5
checkbox input "true"
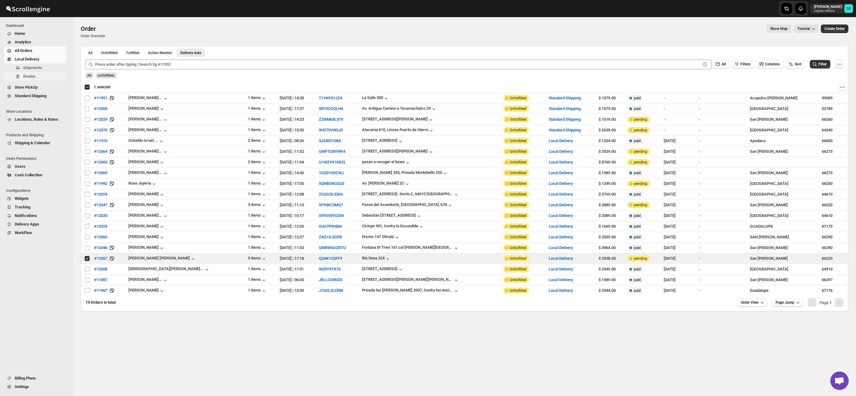
click at [35, 75] on span "Routes" at bounding box center [29, 76] width 12 height 5
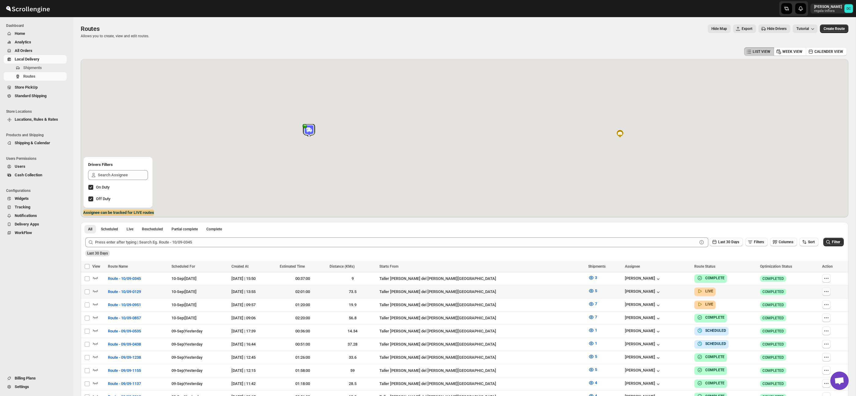
click at [827, 292] on icon "button" at bounding box center [827, 292] width 6 height 6
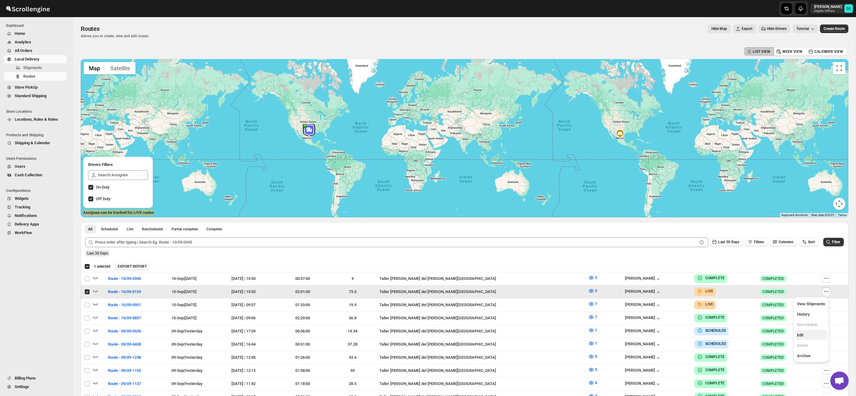
click at [810, 337] on span "Edit" at bounding box center [811, 335] width 28 height 6
checkbox input "false"
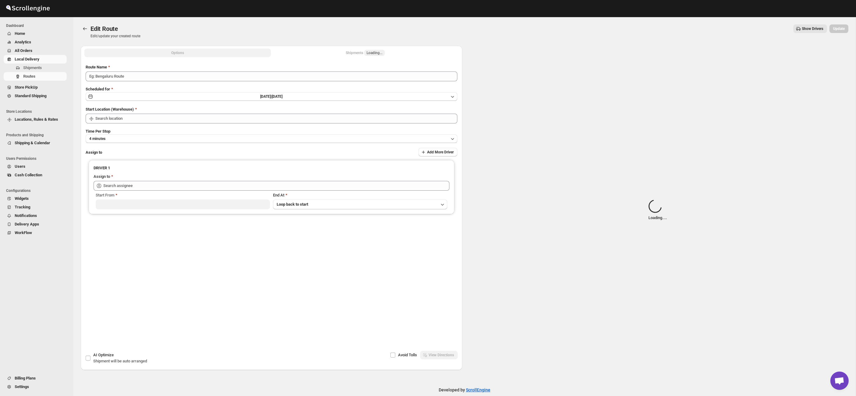
type input "Route - 10/09-0129"
type input "Taller [PERSON_NAME] del [PERSON_NAME][GEOGRAPHIC_DATA]"
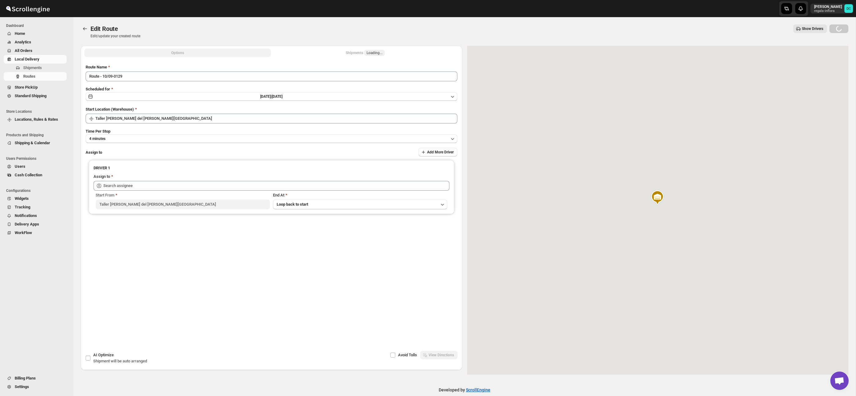
type input "[PERSON_NAME] ([EMAIL_ADDRESS][DOMAIN_NAME])"
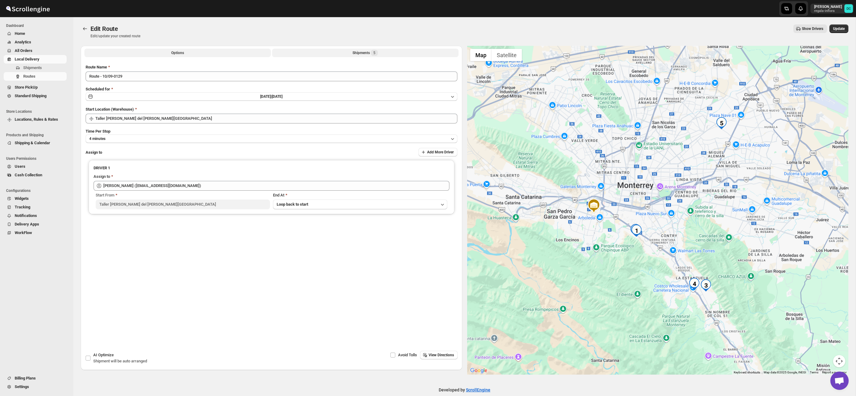
click at [346, 53] on button "Shipments 5" at bounding box center [365, 53] width 187 height 9
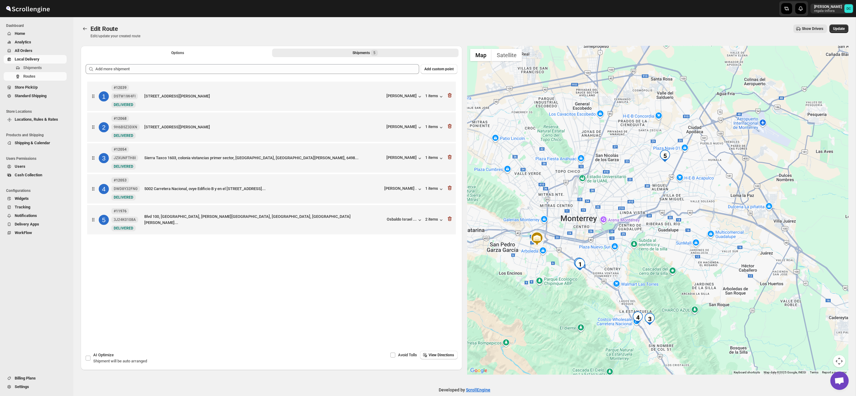
drag, startPoint x: 748, startPoint y: 223, endPoint x: 643, endPoint y: 187, distance: 111.1
click at [620, 261] on div at bounding box center [658, 210] width 382 height 329
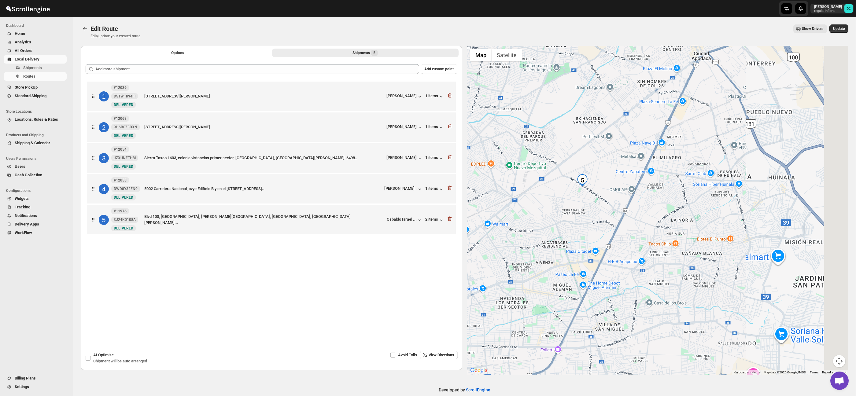
drag, startPoint x: 641, startPoint y: 159, endPoint x: 584, endPoint y: 202, distance: 71.0
click at [584, 202] on div at bounding box center [658, 210] width 382 height 329
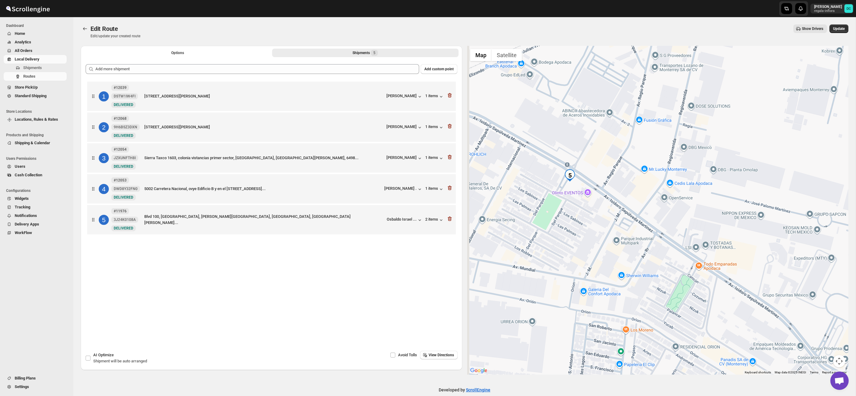
drag, startPoint x: 550, startPoint y: 191, endPoint x: 596, endPoint y: 192, distance: 45.9
click at [598, 192] on div at bounding box center [658, 210] width 382 height 329
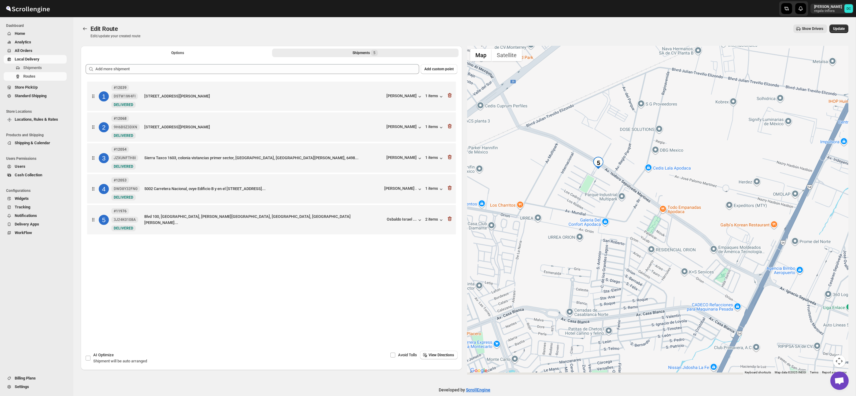
drag, startPoint x: 721, startPoint y: 205, endPoint x: 611, endPoint y: 173, distance: 114.4
click at [611, 173] on div at bounding box center [658, 210] width 382 height 329
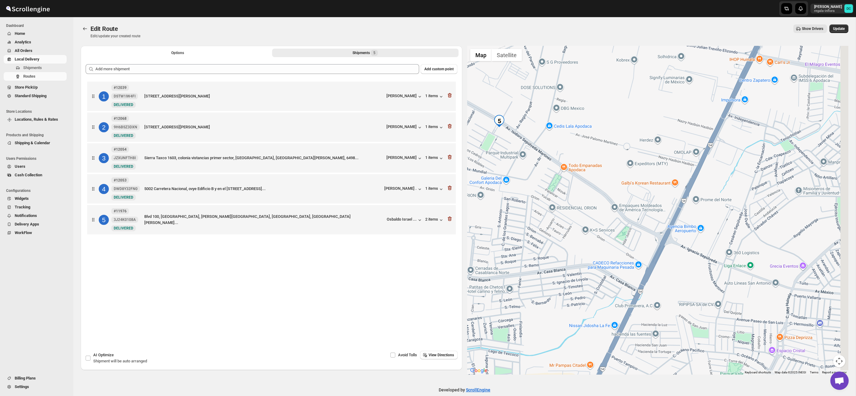
drag, startPoint x: 617, startPoint y: 170, endPoint x: 605, endPoint y: 164, distance: 14.2
click at [605, 164] on div at bounding box center [658, 210] width 382 height 329
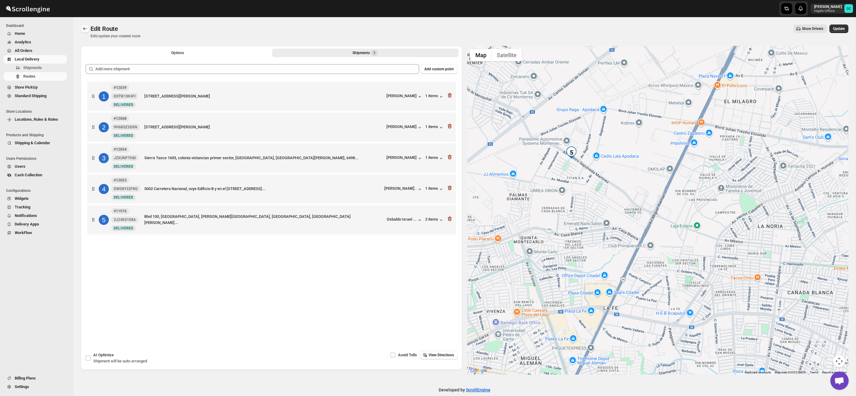
click at [87, 30] on icon "Routes" at bounding box center [85, 29] width 6 height 6
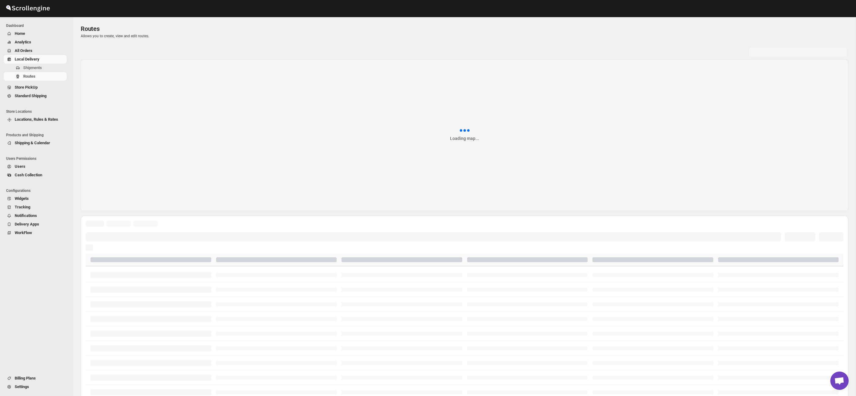
click at [34, 49] on span "All Orders" at bounding box center [40, 51] width 51 height 6
